Goal: Navigation & Orientation: Find specific page/section

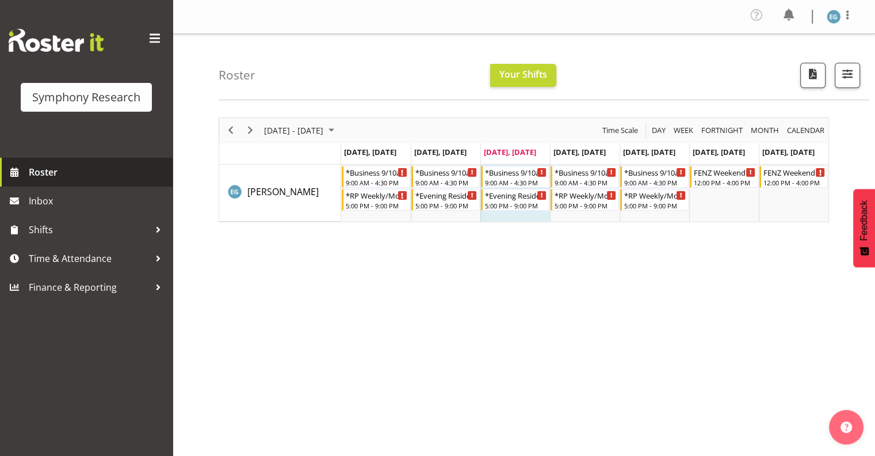
click at [37, 169] on span "Roster" at bounding box center [98, 171] width 138 height 17
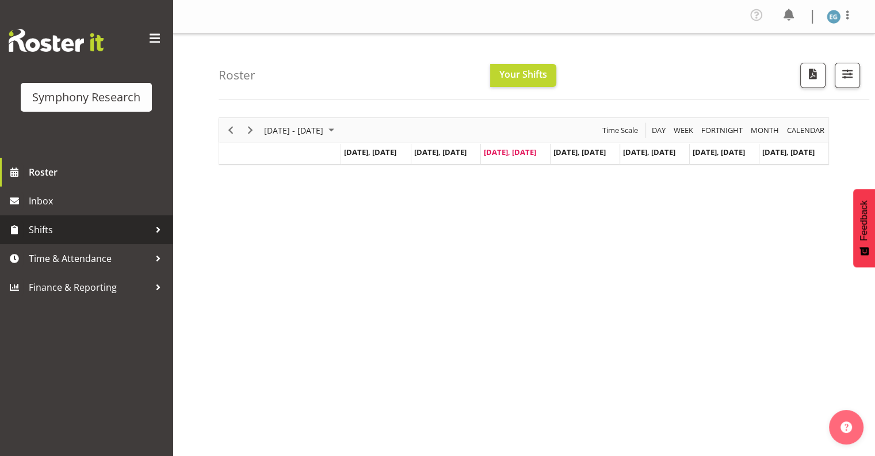
click at [38, 228] on span "Shifts" at bounding box center [89, 229] width 121 height 17
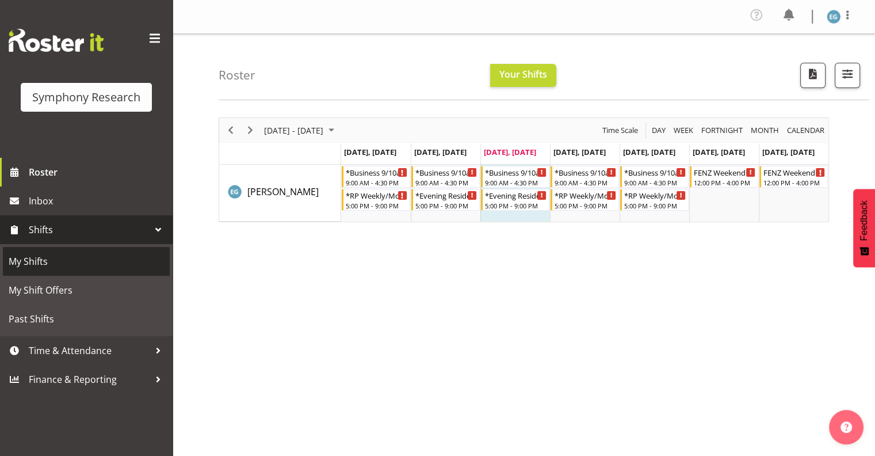
click at [32, 258] on span "My Shifts" at bounding box center [86, 260] width 155 height 17
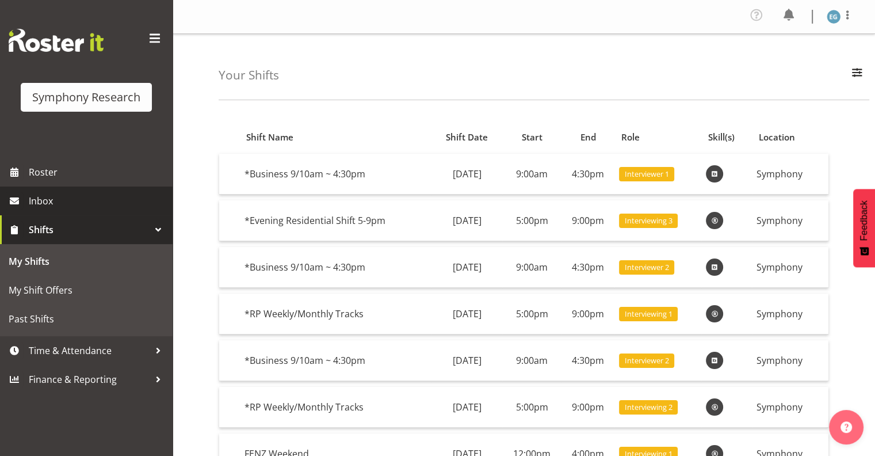
click at [37, 200] on span "Inbox" at bounding box center [98, 200] width 138 height 17
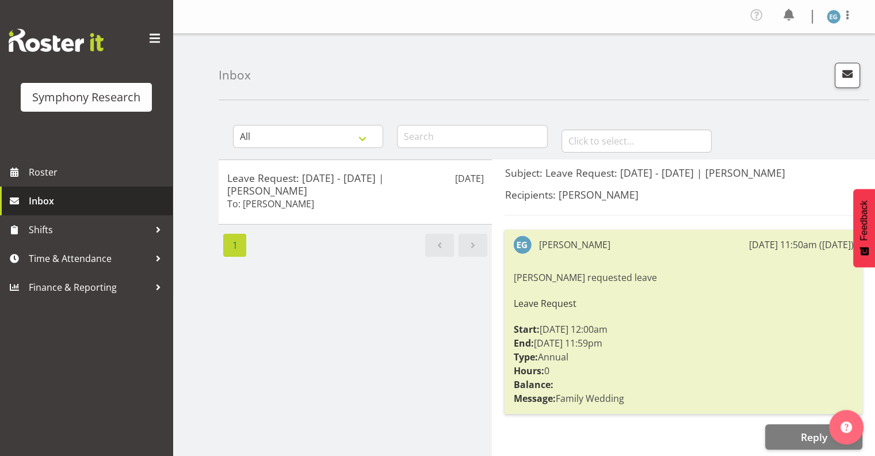
click at [66, 200] on span "Inbox" at bounding box center [98, 200] width 138 height 17
click at [65, 200] on span "Inbox" at bounding box center [98, 200] width 138 height 17
